Goal: Task Accomplishment & Management: Use online tool/utility

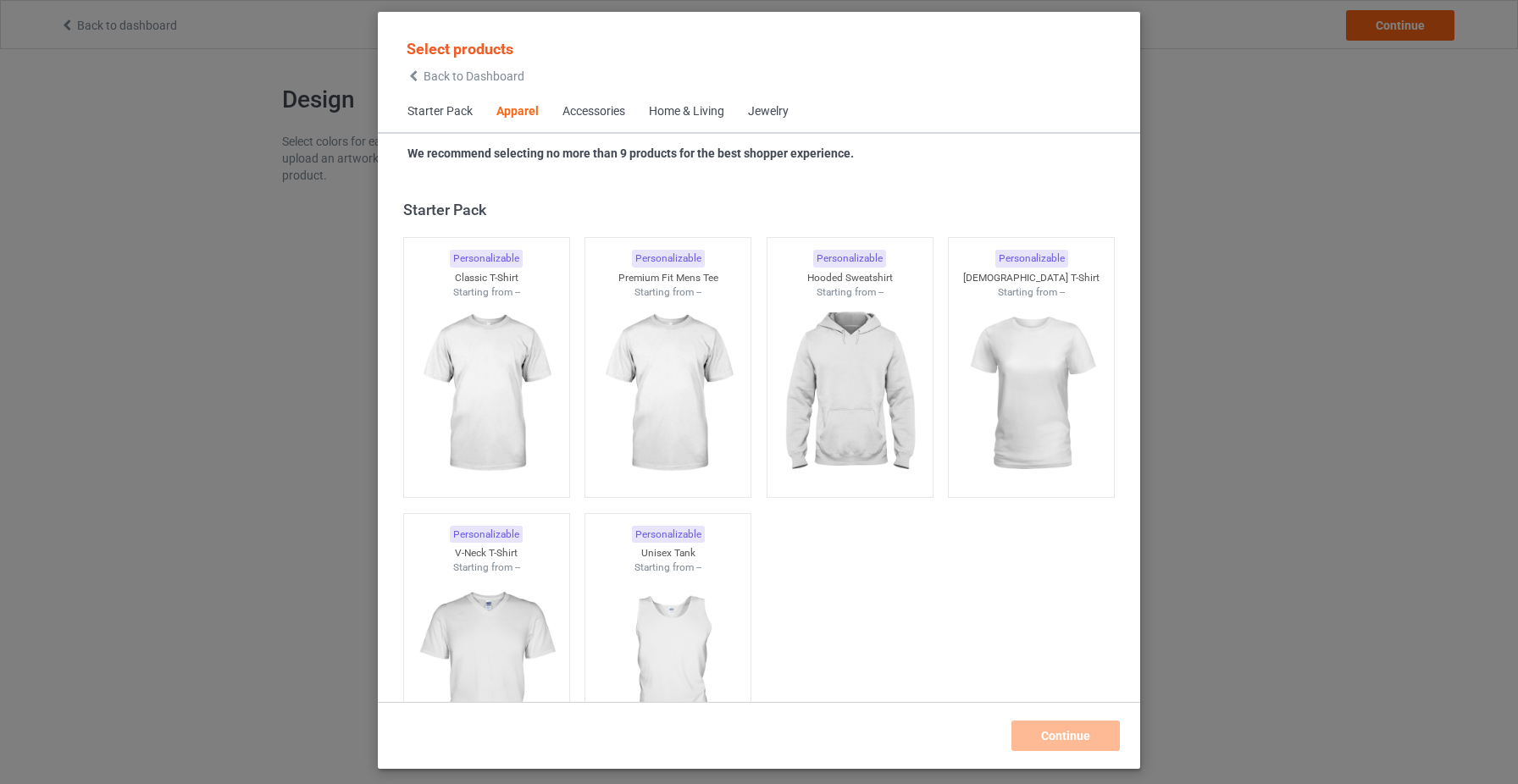
scroll to position [631, 0]
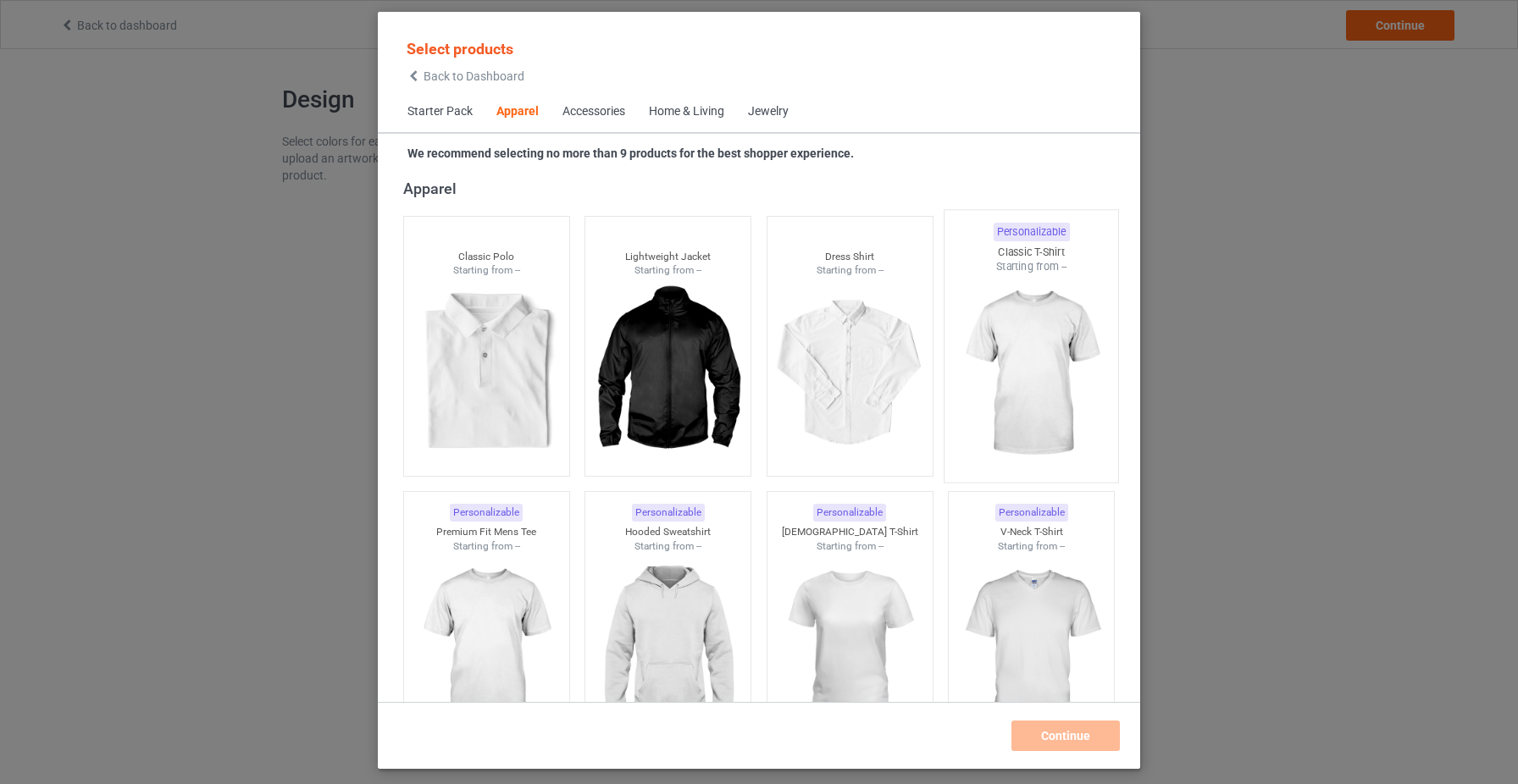
click at [1045, 432] on img at bounding box center [1031, 373] width 160 height 199
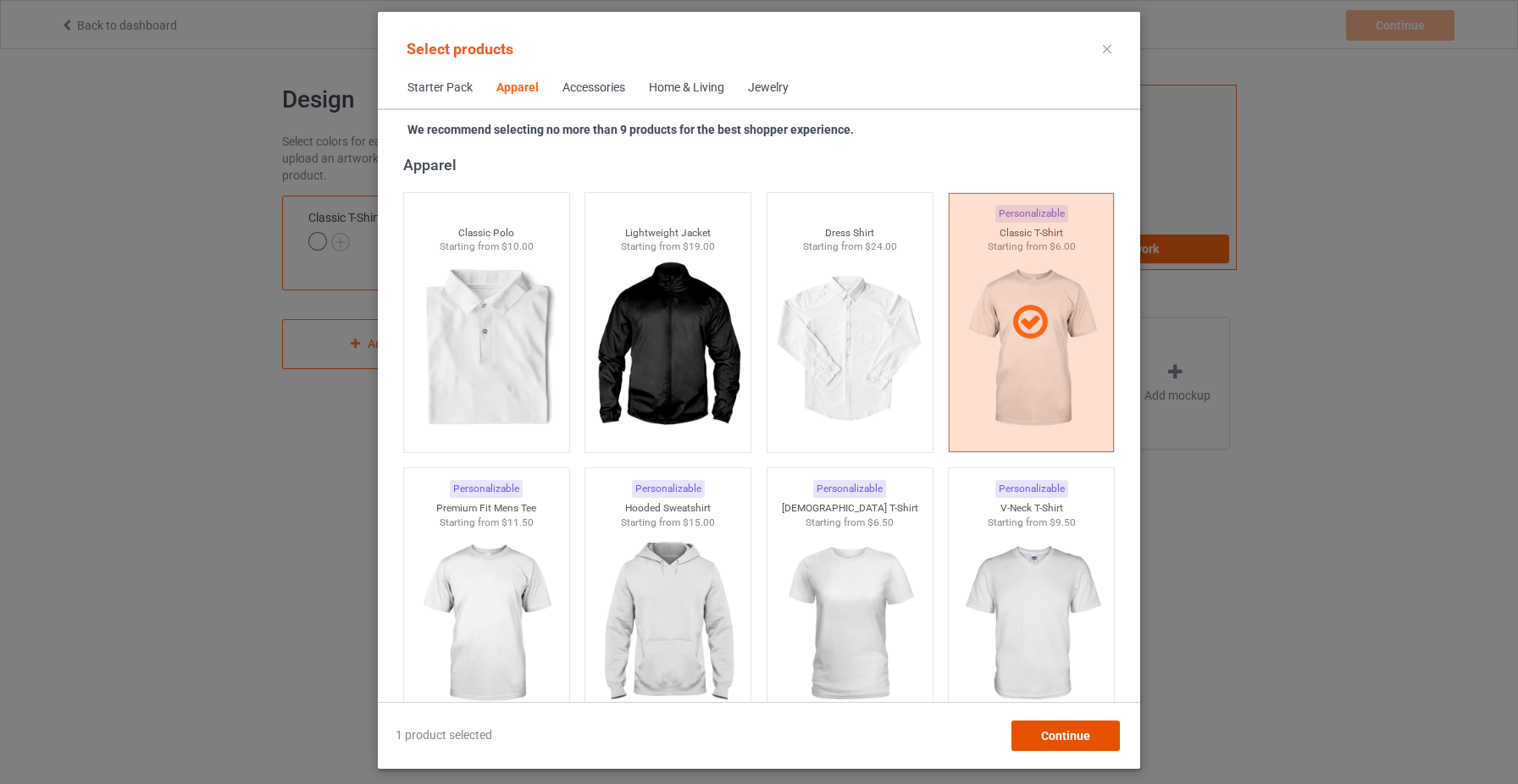
click at [1106, 736] on div "Continue" at bounding box center [1066, 736] width 109 height 30
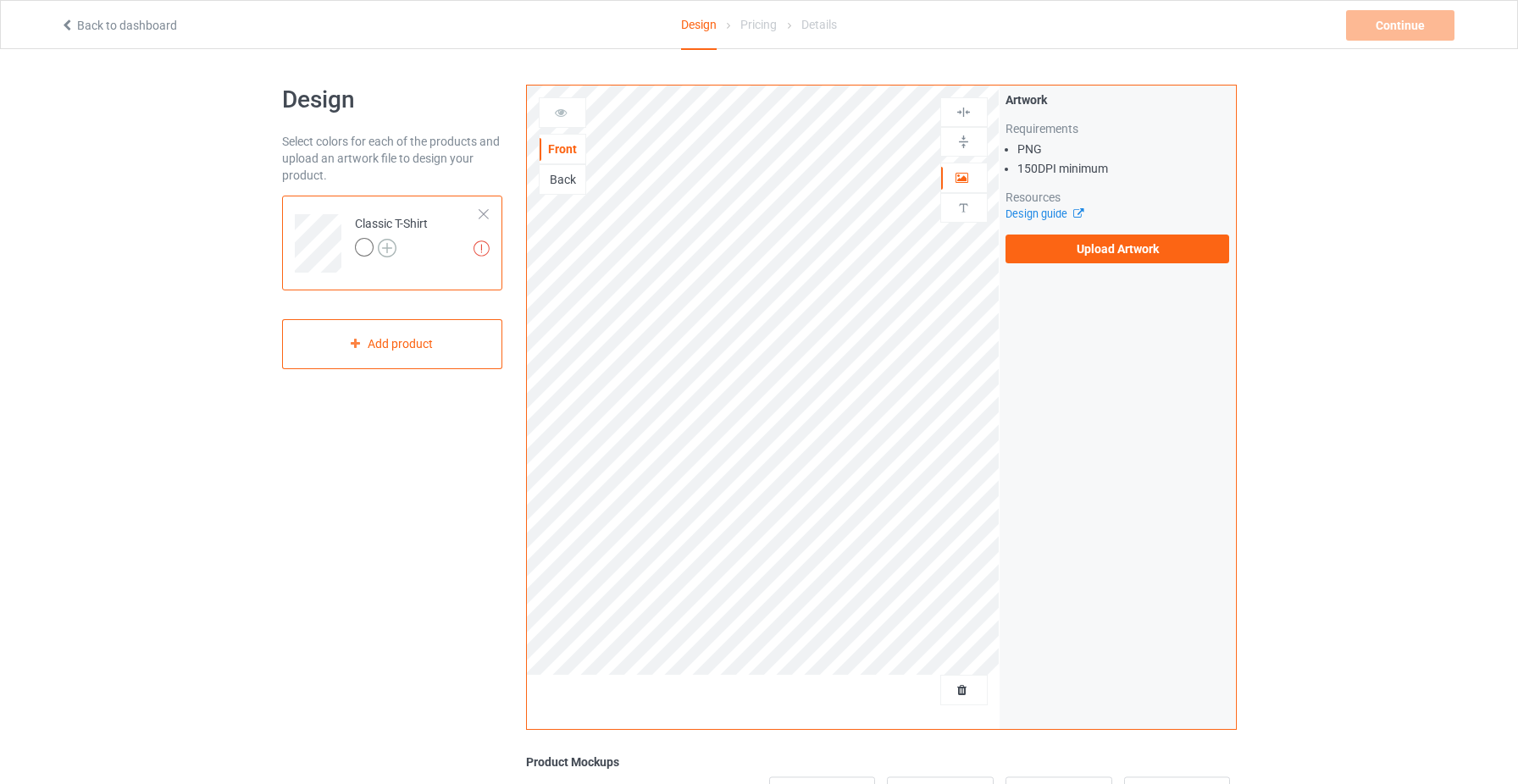
click at [383, 250] on img at bounding box center [387, 248] width 19 height 19
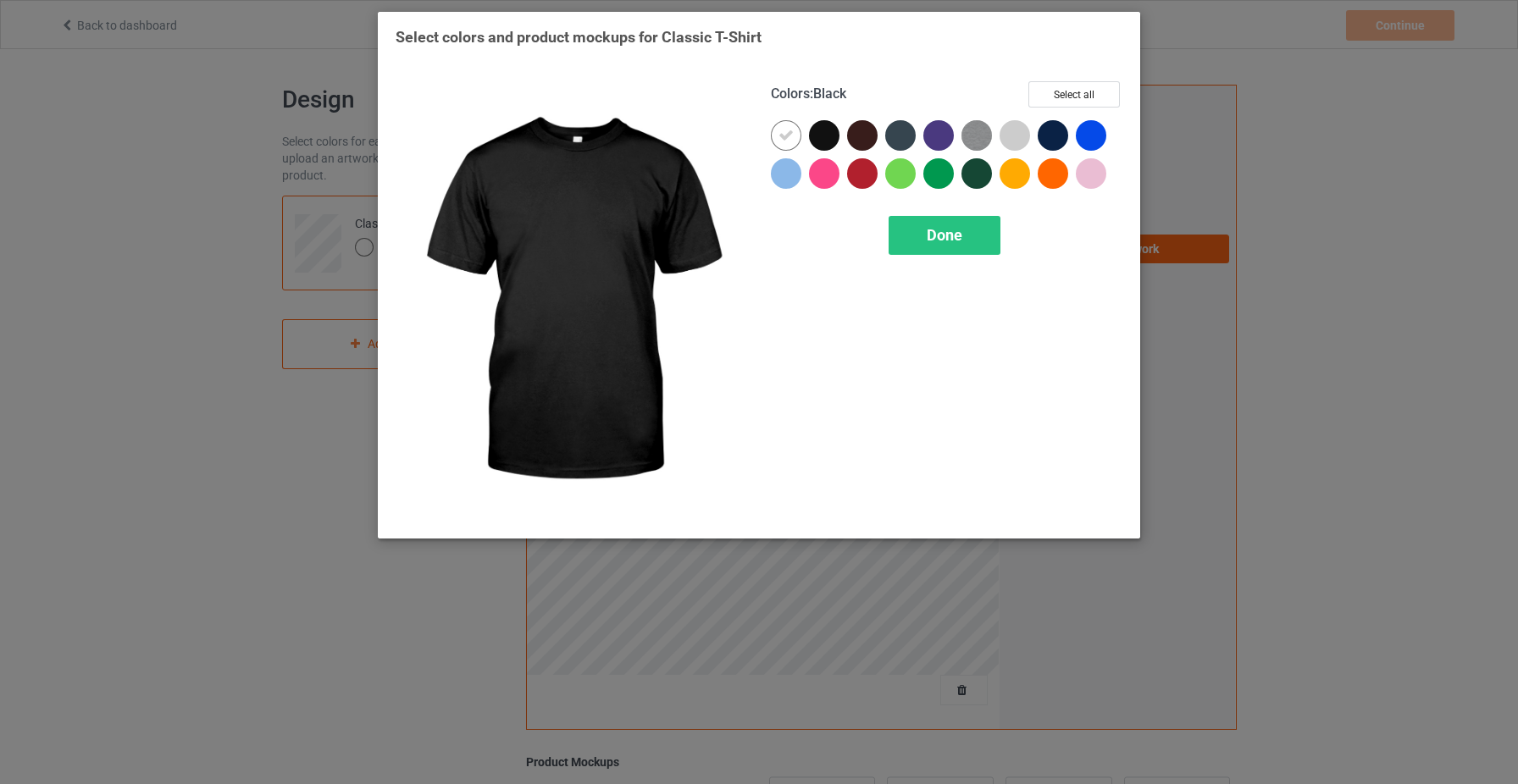
click at [826, 138] on div at bounding box center [825, 135] width 30 height 30
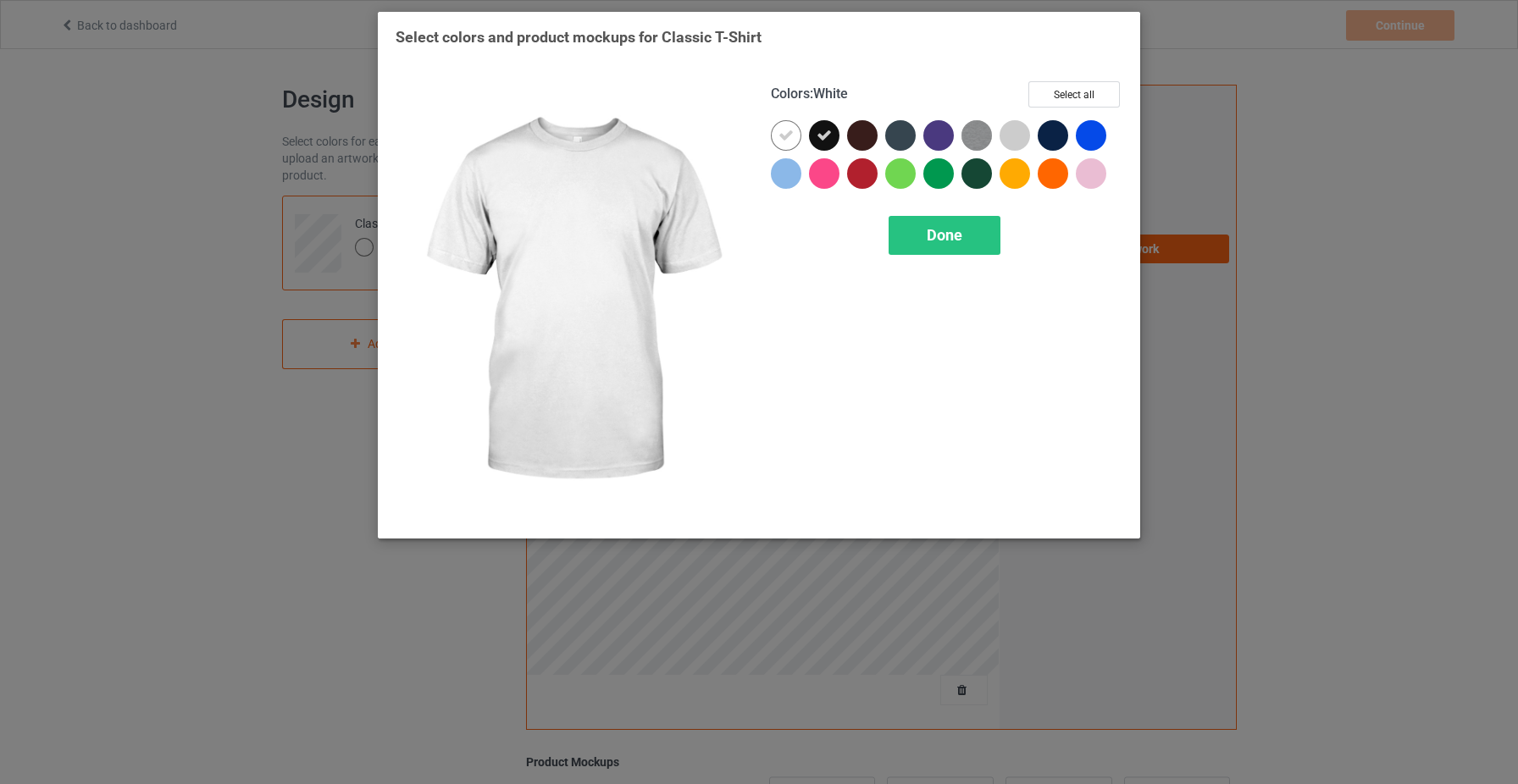
click at [796, 135] on div at bounding box center [786, 135] width 30 height 30
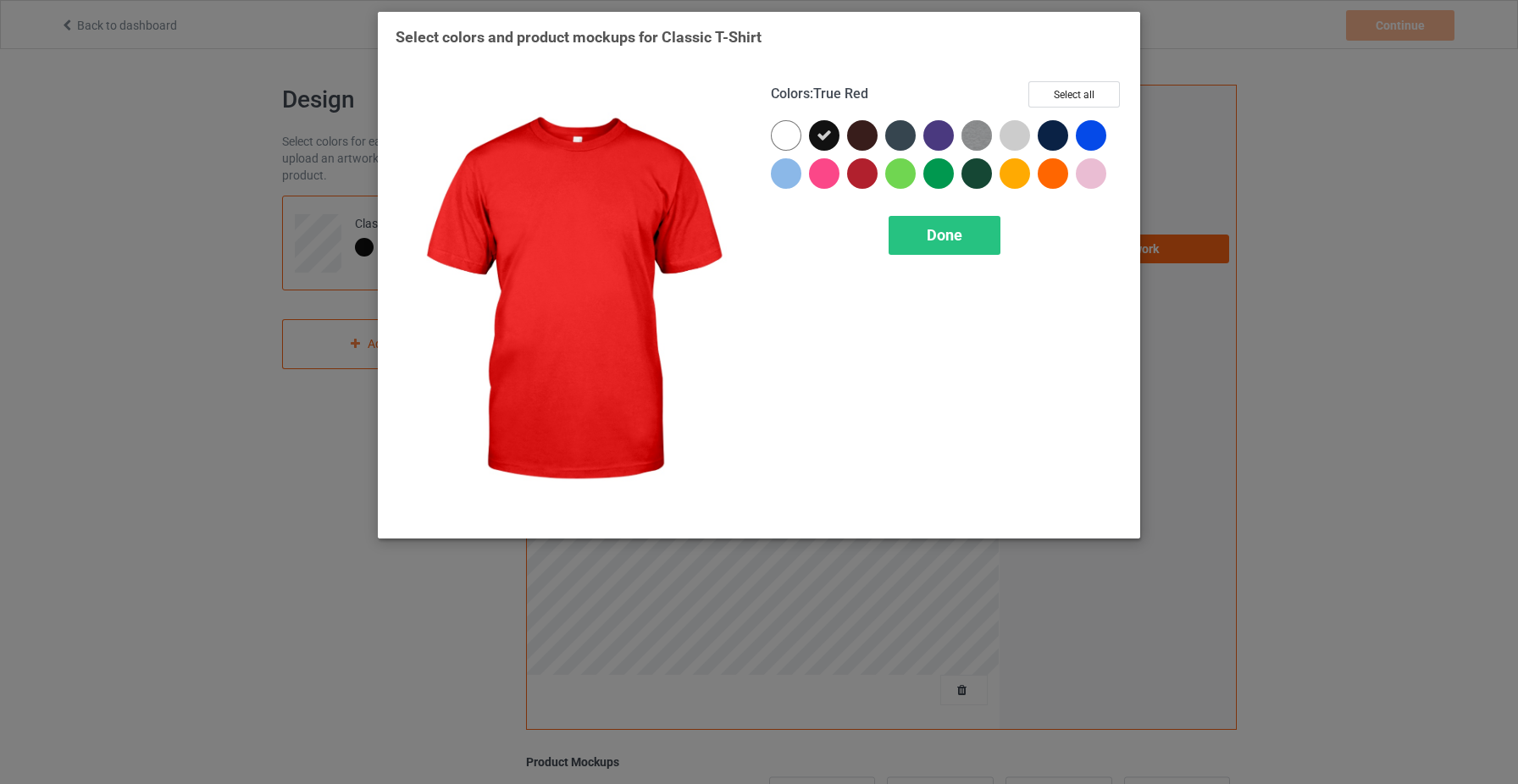
click at [964, 257] on div "Colors : True Red Select all Done" at bounding box center [946, 301] width 375 height 463
click at [950, 242] on span "Done" at bounding box center [945, 235] width 36 height 18
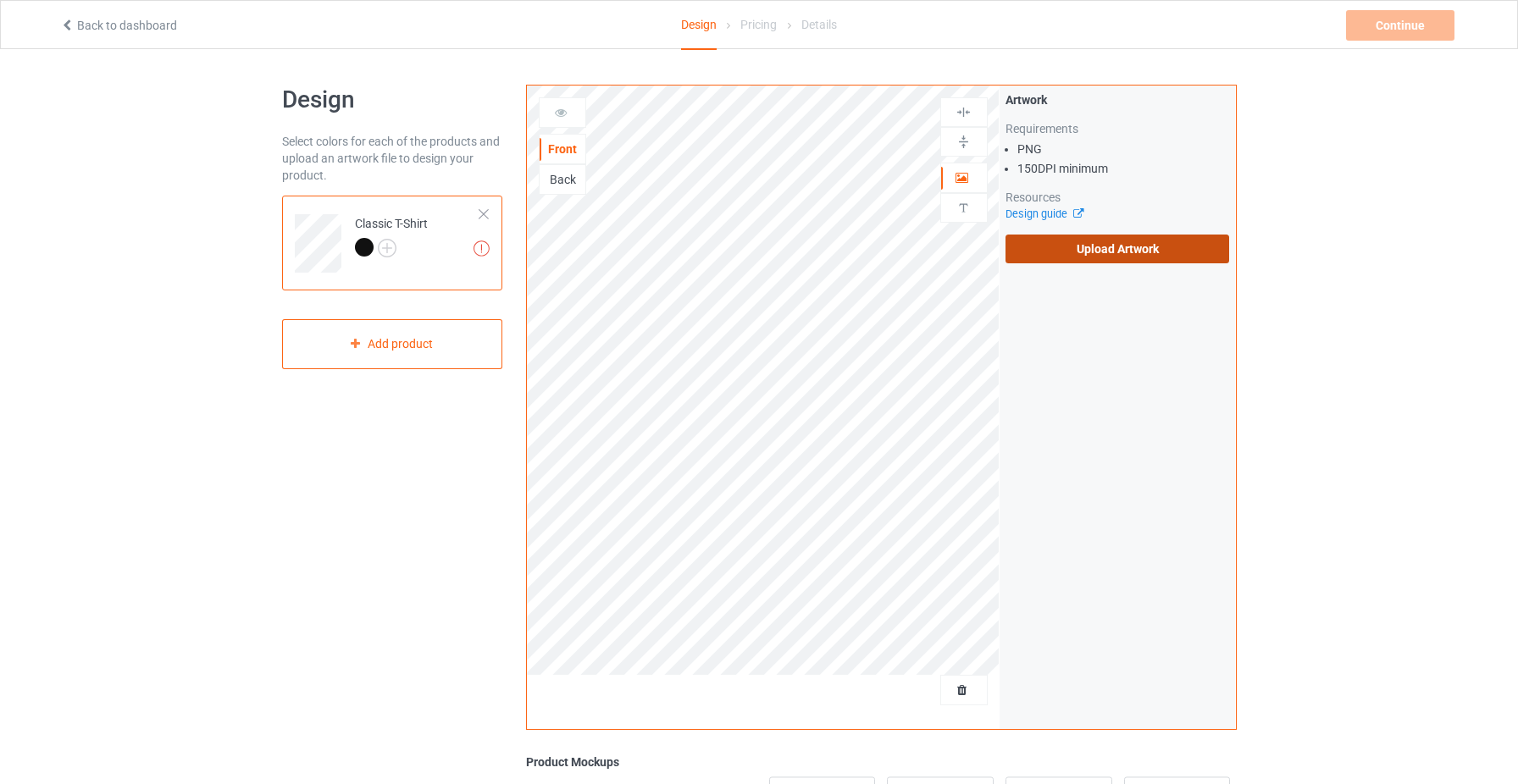
click at [1046, 247] on label "Upload Artwork" at bounding box center [1118, 249] width 225 height 29
click at [0, 0] on input "Upload Artwork" at bounding box center [0, 0] width 0 height 0
